Goal: Task Accomplishment & Management: Manage account settings

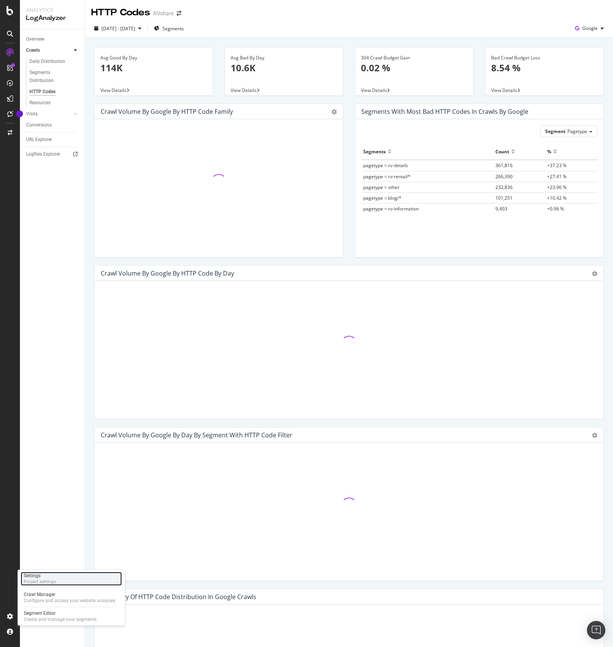
click at [48, 579] on div "Project settings" at bounding box center [40, 582] width 32 height 6
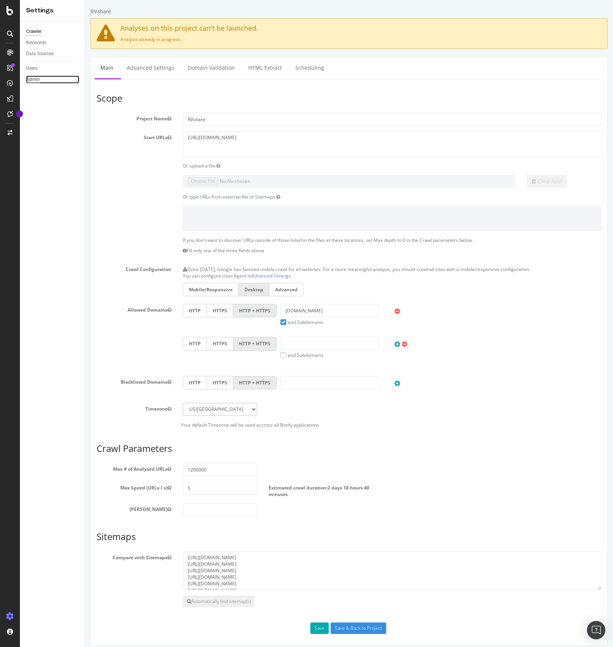
click at [34, 79] on div "Admin" at bounding box center [33, 79] width 14 height 8
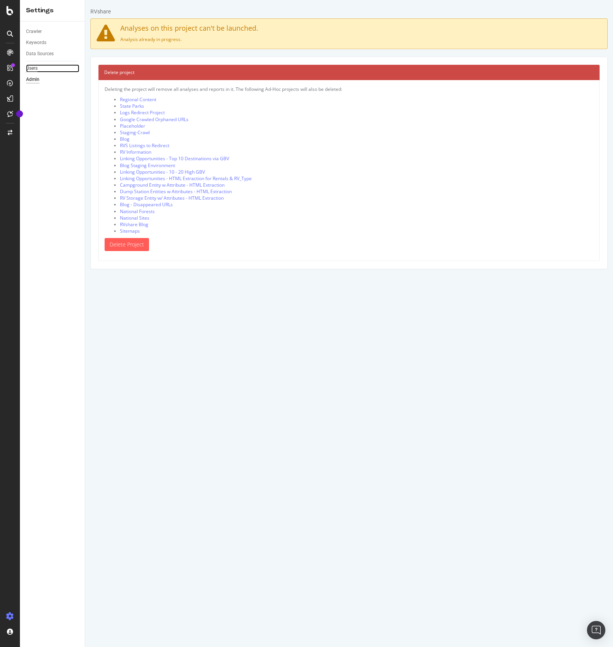
click at [33, 67] on div "Users" at bounding box center [31, 68] width 11 height 8
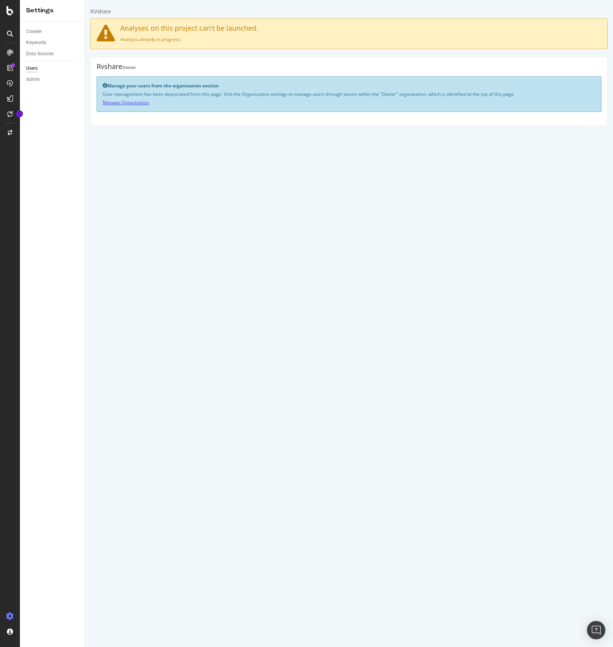
click at [126, 103] on link "Manage Organization" at bounding box center [126, 102] width 46 height 7
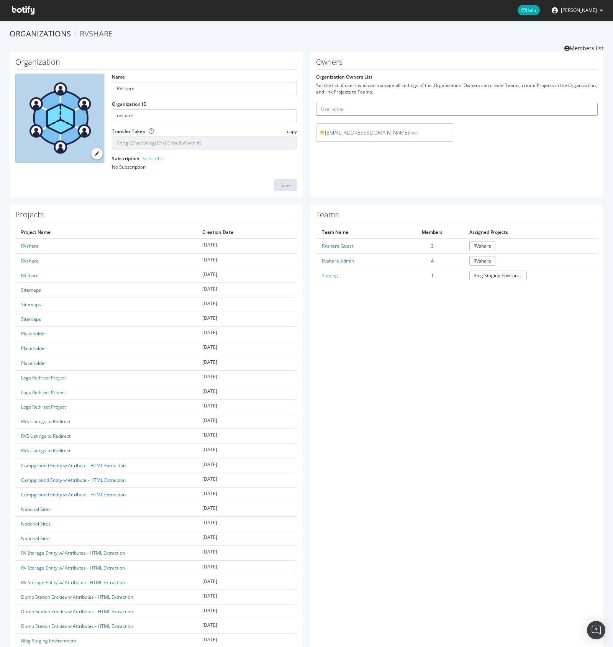
click at [359, 110] on input "text" at bounding box center [457, 109] width 282 height 13
type input "[EMAIL_ADDRESS][DOMAIN_NAME]"
click at [585, 103] on button "submit" at bounding box center [591, 109] width 13 height 13
click at [370, 111] on input "text" at bounding box center [457, 109] width 282 height 13
click at [418, 80] on form "Organization Owners List Set the list of users who can manage all settings of t…" at bounding box center [457, 110] width 282 height 72
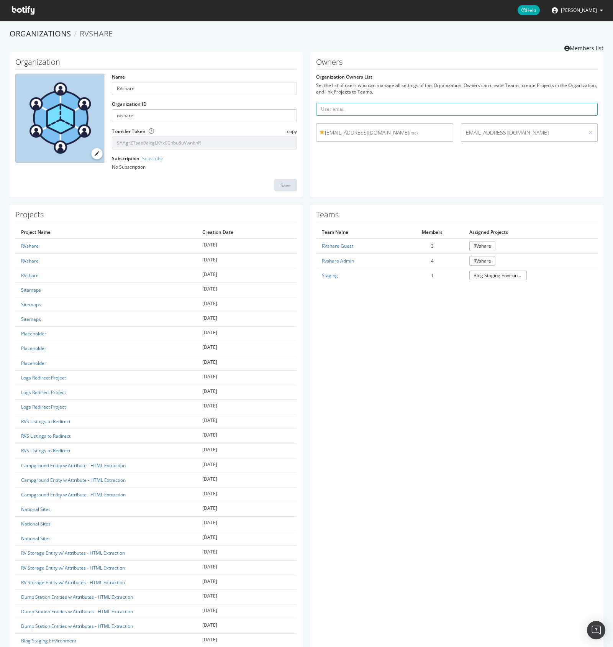
click at [515, 130] on span "[EMAIL_ADDRESS][DOMAIN_NAME]" at bounding box center [522, 133] width 117 height 8
click at [340, 261] on link "Rvshare Admin" at bounding box center [338, 261] width 32 height 7
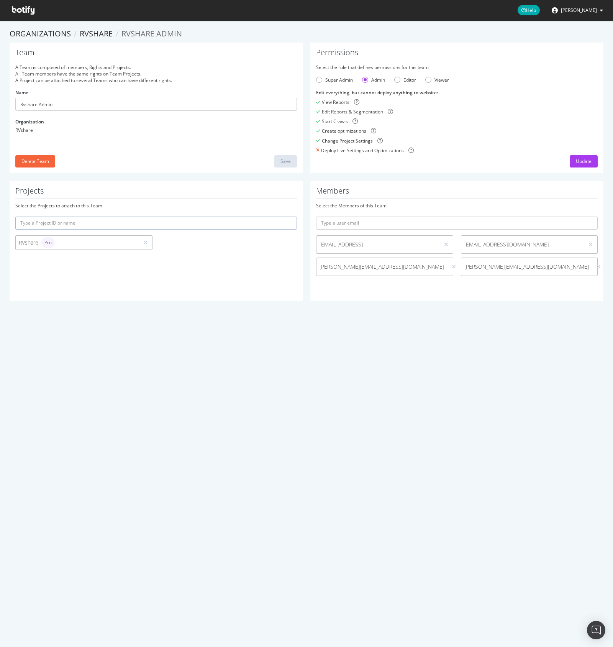
click at [262, 266] on div "Projects Select the Projects to attach to this Team RVshare Pro" at bounding box center [156, 241] width 293 height 120
click at [589, 245] on icon at bounding box center [591, 244] width 4 height 5
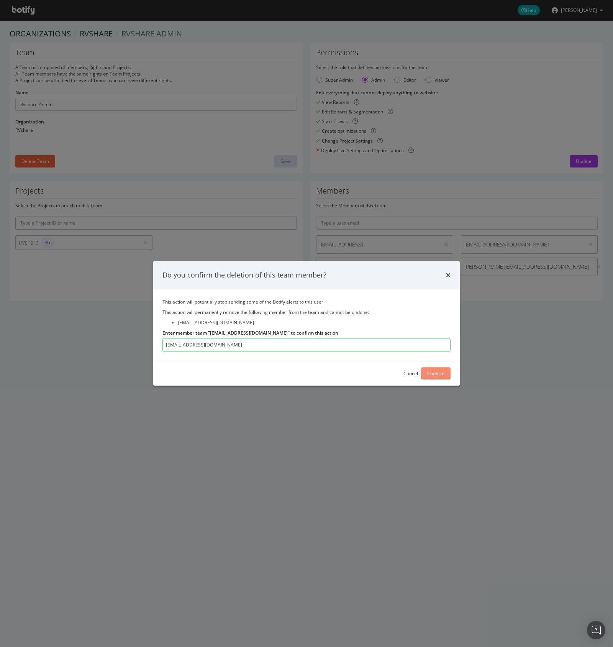
type input "[EMAIL_ADDRESS][DOMAIN_NAME]"
click at [433, 371] on div "Confirm" at bounding box center [435, 373] width 17 height 7
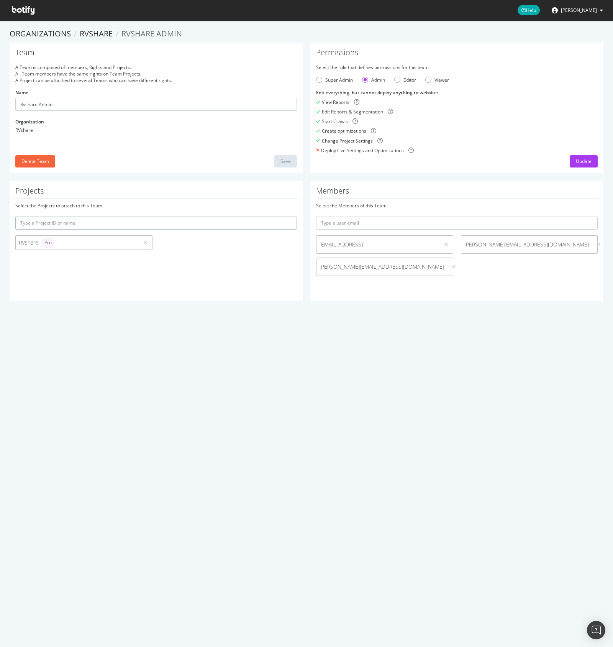
click at [242, 270] on div "Projects Select the Projects to attach to this Team RVshare Pro" at bounding box center [156, 241] width 293 height 120
click at [432, 311] on section "Organizations RVshare Rvshare Admin Team A Team is composed of members, Rights …" at bounding box center [306, 168] width 613 height 295
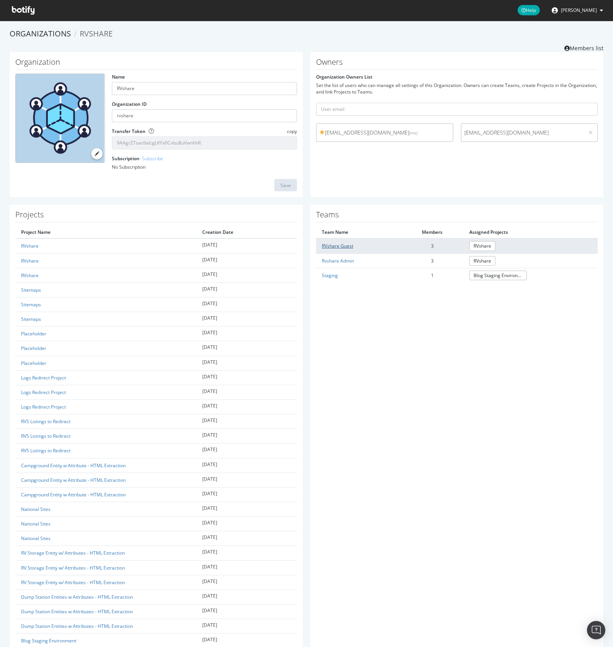
click at [338, 248] on link "RVshare Guest" at bounding box center [337, 246] width 31 height 7
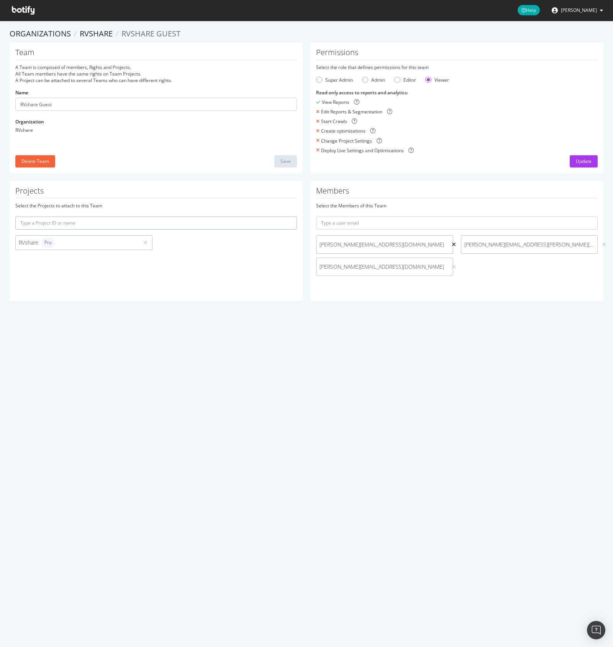
click at [452, 244] on icon at bounding box center [454, 244] width 4 height 5
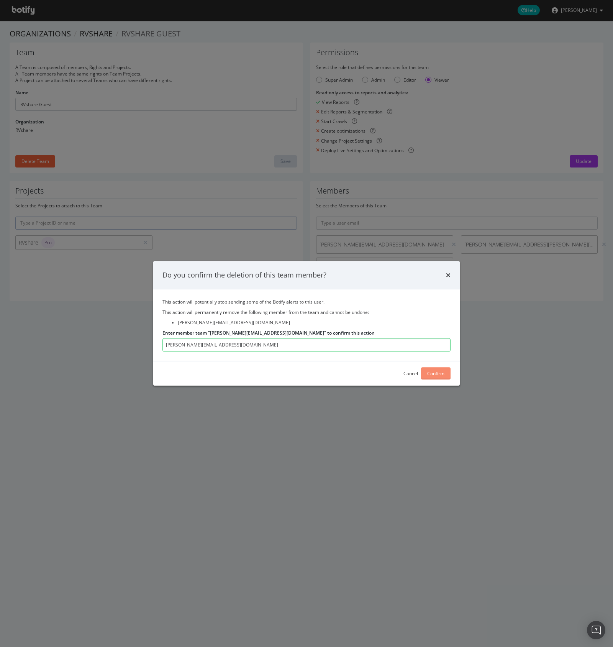
type input "[PERSON_NAME][EMAIL_ADDRESS][DOMAIN_NAME]"
click at [445, 369] on button "Confirm" at bounding box center [436, 374] width 30 height 12
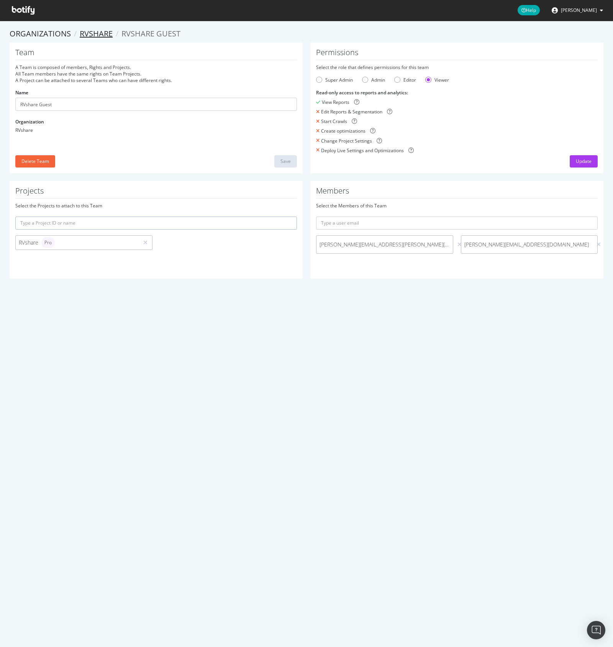
click at [98, 32] on link "RVshare" at bounding box center [96, 33] width 33 height 10
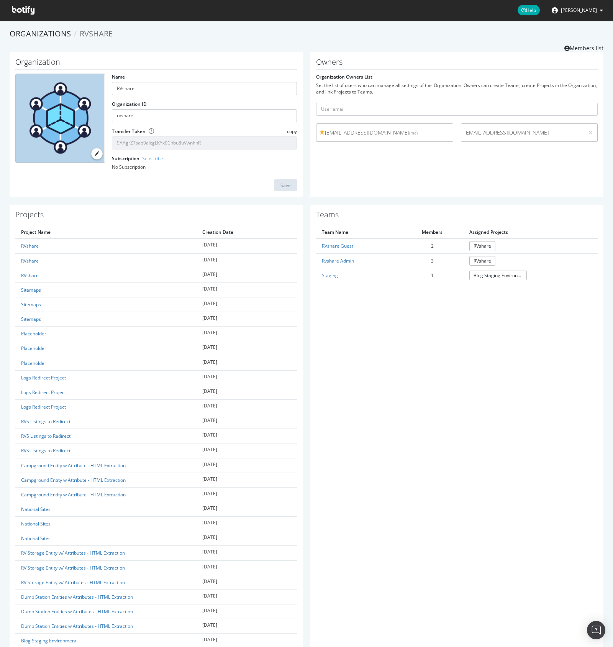
click at [28, 214] on h1 "Projects" at bounding box center [156, 216] width 282 height 12
click at [48, 33] on link "Organizations" at bounding box center [40, 33] width 61 height 10
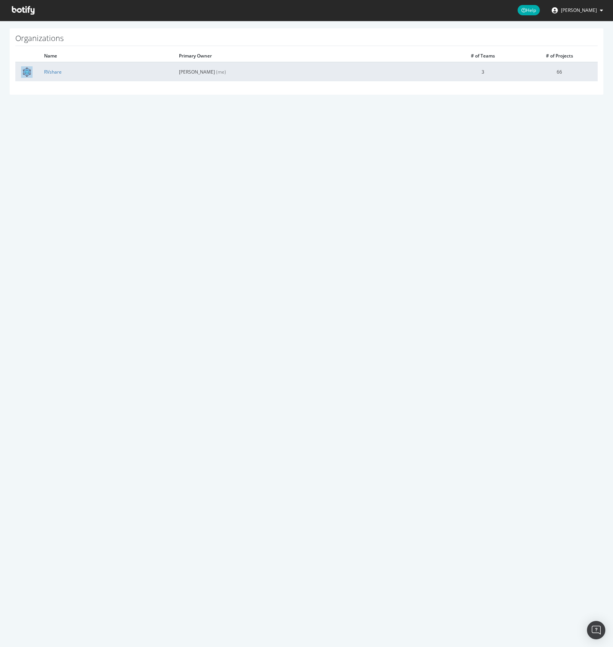
click at [557, 75] on td "66" at bounding box center [559, 71] width 77 height 19
click at [53, 69] on link "RVshare" at bounding box center [53, 72] width 18 height 7
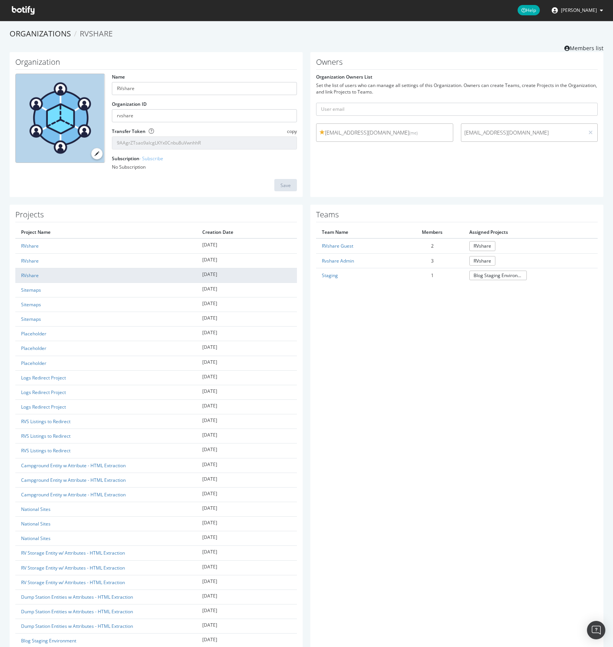
scroll to position [592, 0]
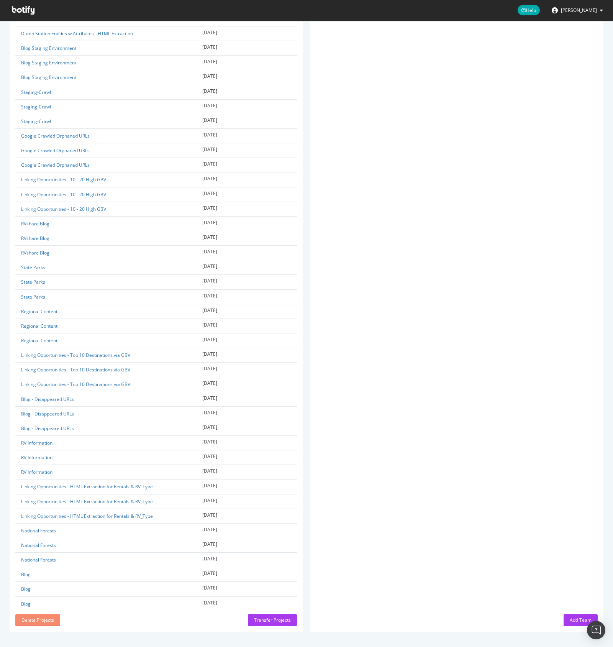
click at [48, 620] on div "Delete Projects" at bounding box center [37, 620] width 33 height 7
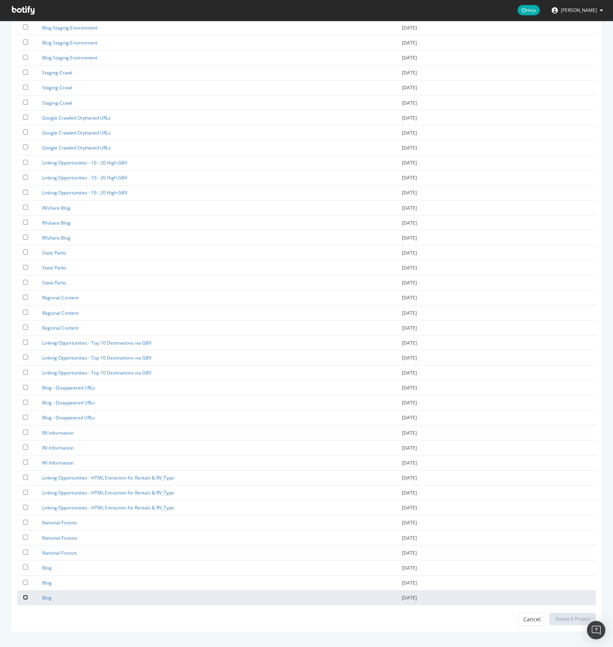
click at [27, 596] on input "checkbox" at bounding box center [25, 597] width 5 height 5
checkbox input "true"
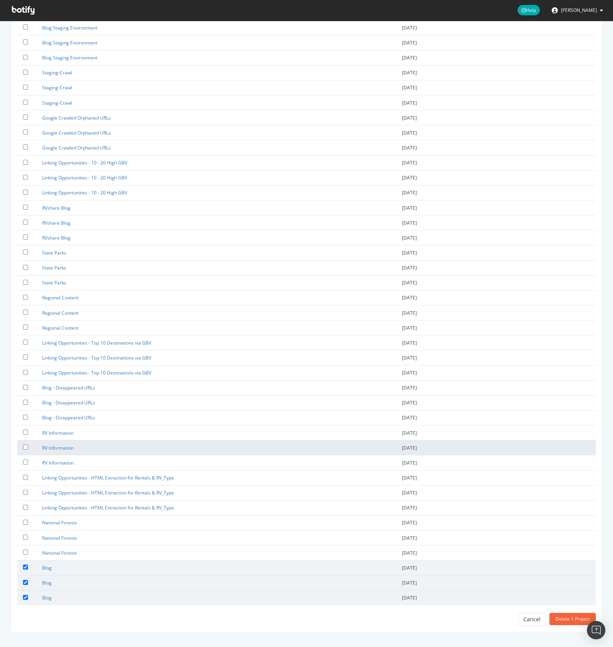
click at [108, 453] on td "RV Information" at bounding box center [216, 447] width 360 height 15
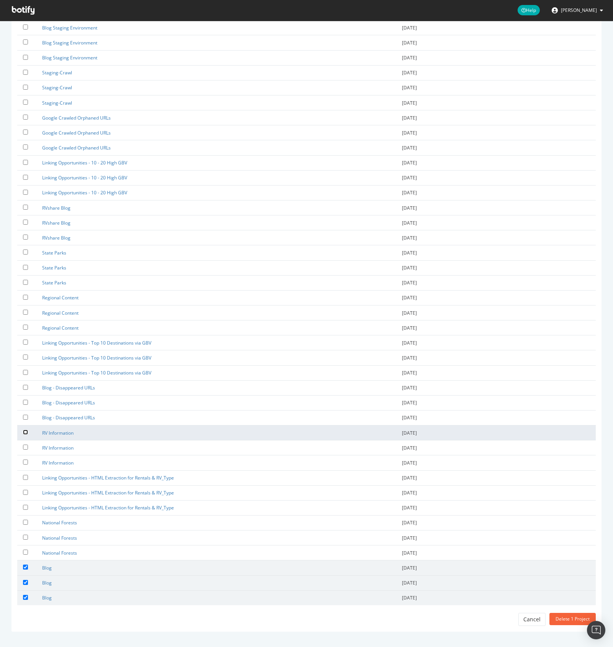
click at [26, 432] on input "checkbox" at bounding box center [25, 432] width 5 height 5
checkbox input "true"
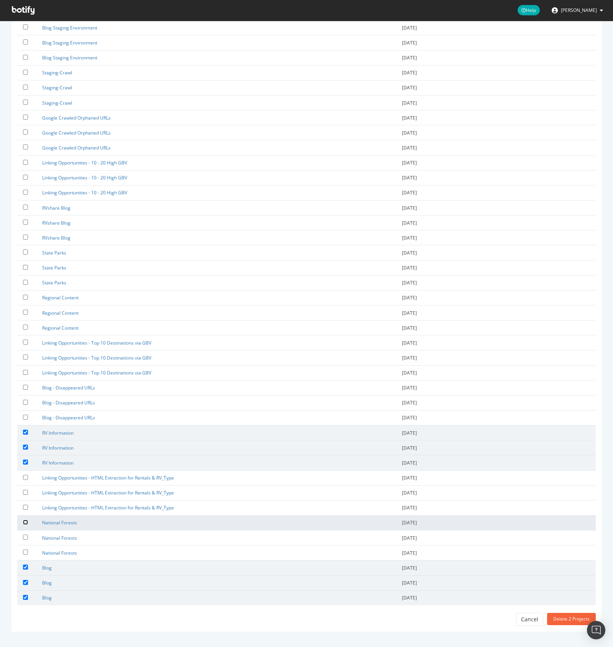
click at [25, 523] on input "checkbox" at bounding box center [25, 522] width 5 height 5
checkbox input "true"
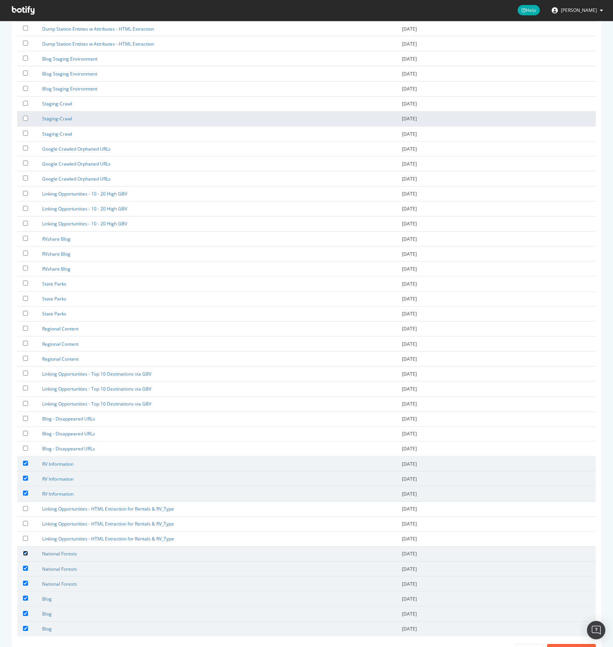
scroll to position [450, 0]
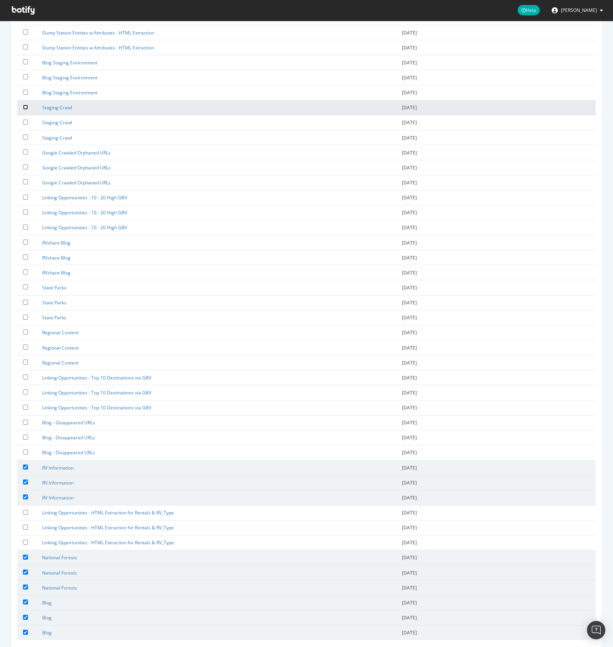
click at [25, 108] on input "checkbox" at bounding box center [25, 107] width 5 height 5
checkbox input "true"
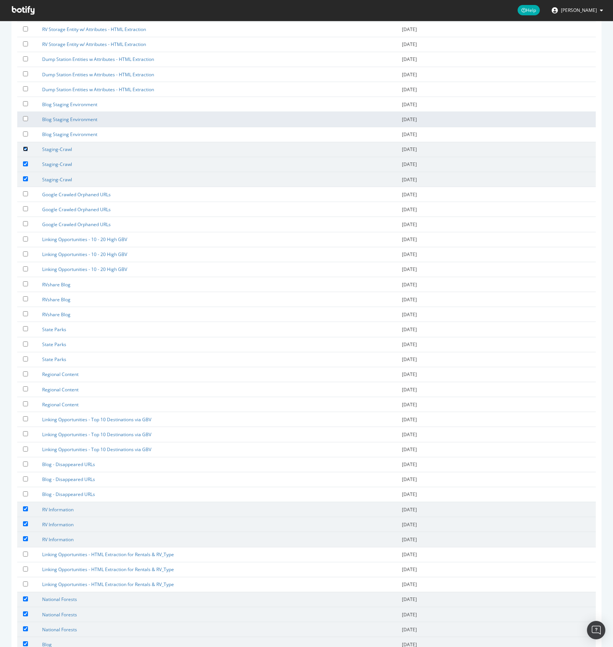
scroll to position [408, 0]
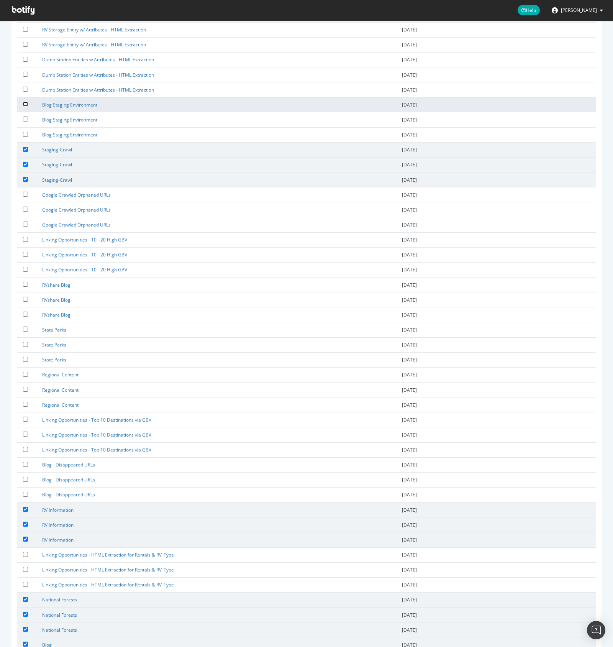
click at [24, 103] on input "checkbox" at bounding box center [25, 104] width 5 height 5
checkbox input "true"
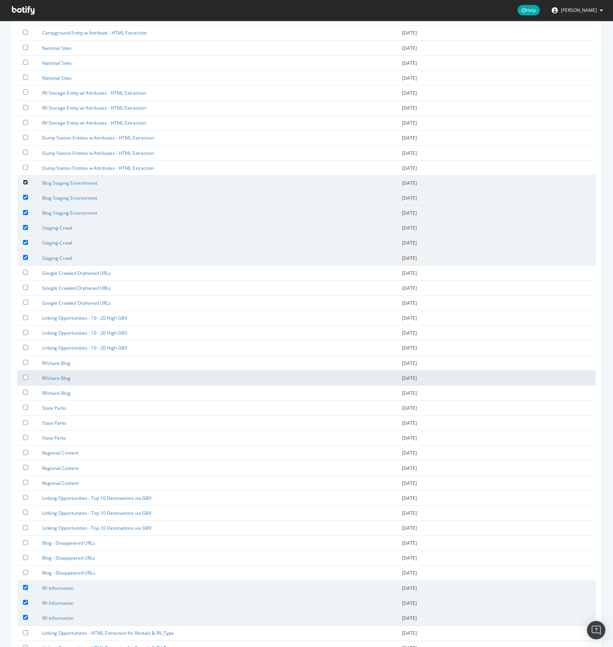
scroll to position [485, 0]
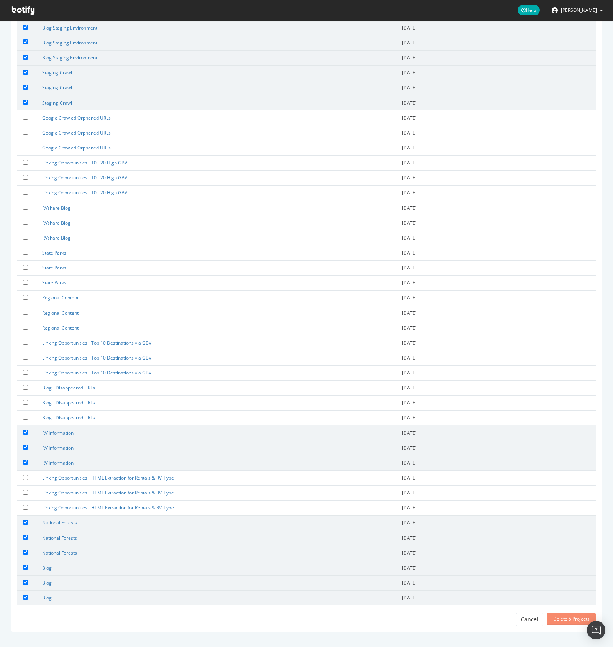
click at [568, 620] on div "Delete 5 Projects" at bounding box center [571, 618] width 36 height 7
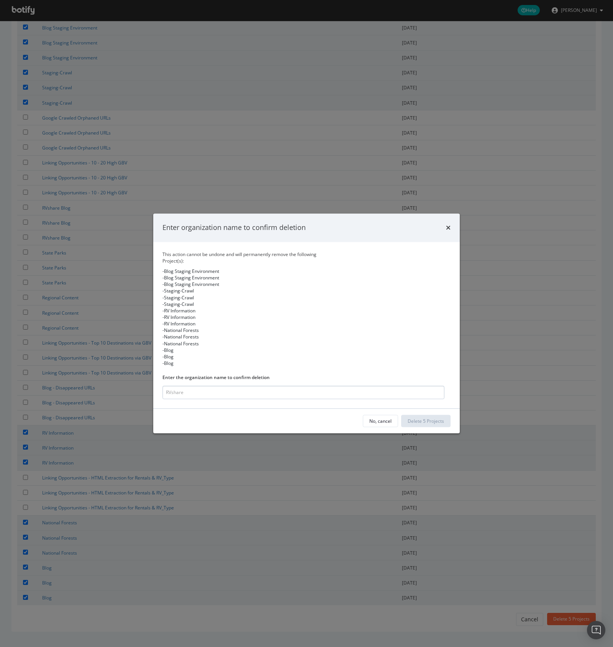
click at [243, 394] on input "modal" at bounding box center [303, 392] width 282 height 13
type input "RVshare"
click at [430, 423] on div "Delete 5 Projects" at bounding box center [426, 421] width 36 height 7
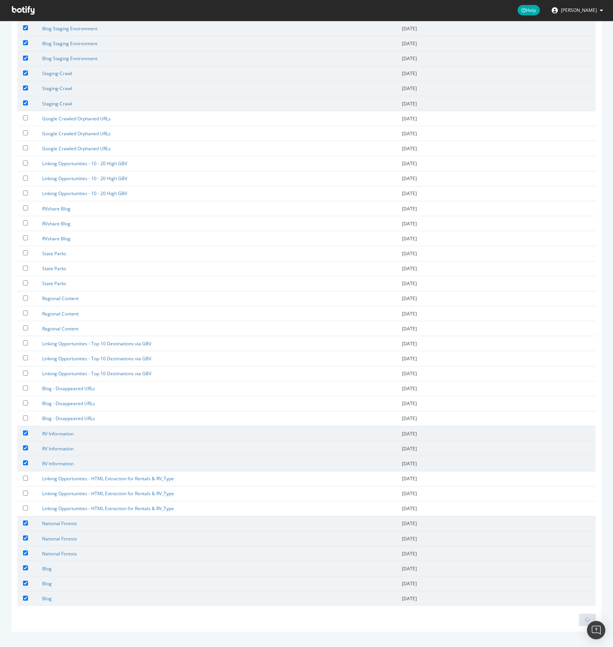
scroll to position [484, 0]
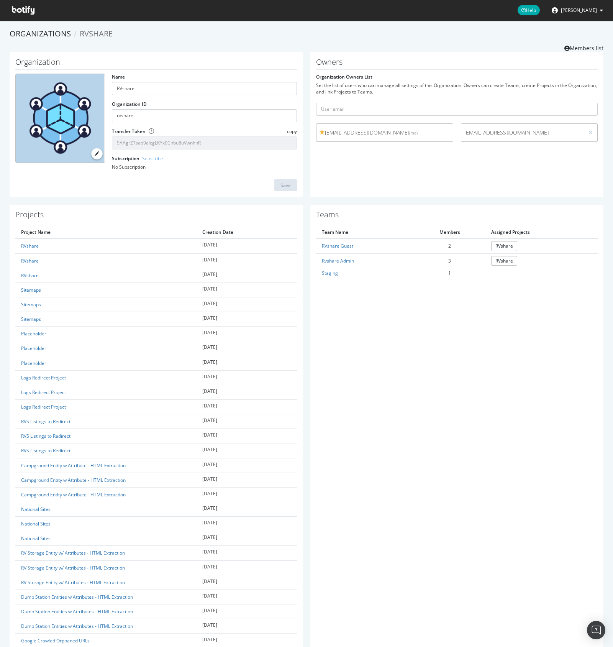
click at [202, 182] on div "Save" at bounding box center [156, 185] width 282 height 12
drag, startPoint x: 157, startPoint y: 39, endPoint x: 82, endPoint y: 22, distance: 76.3
click at [157, 39] on ol "Organizations RVshare" at bounding box center [307, 33] width 594 height 11
click at [233, 159] on div "Subscription - Subscribe No Subscription" at bounding box center [204, 162] width 185 height 15
